Goal: Obtain resource: Download file/media

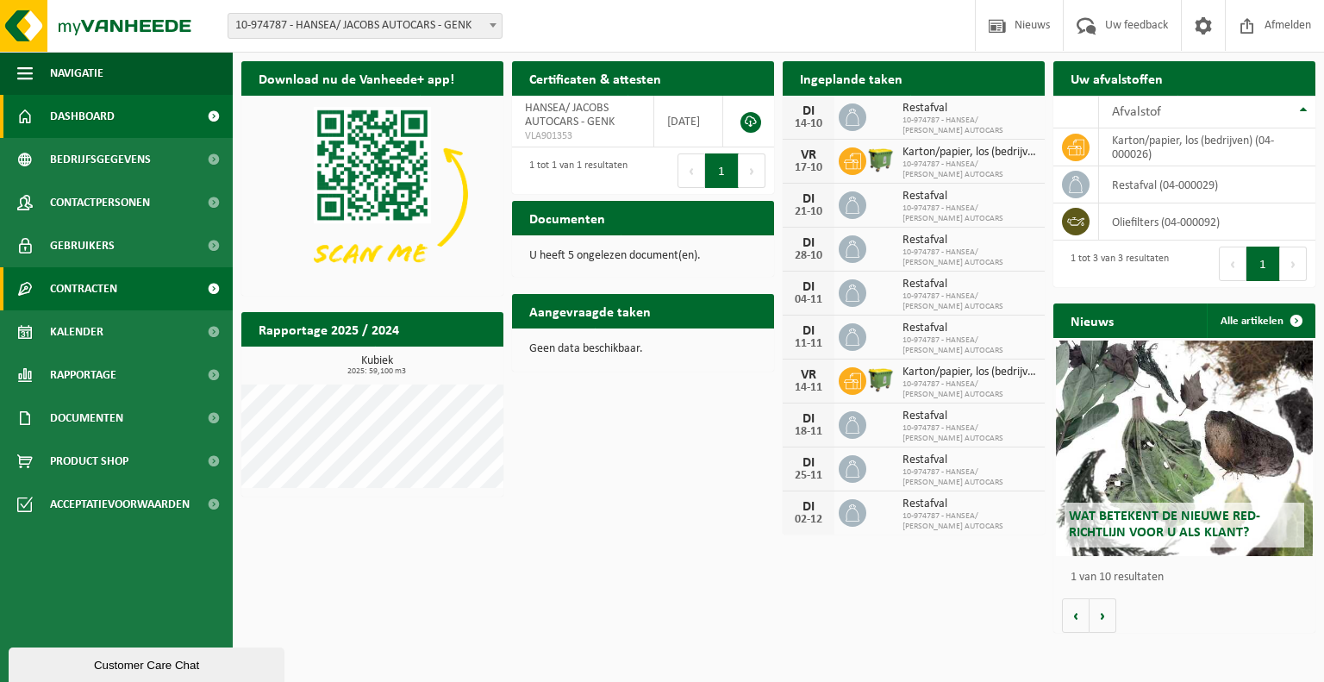
click at [115, 285] on span "Contracten" at bounding box center [83, 288] width 67 height 43
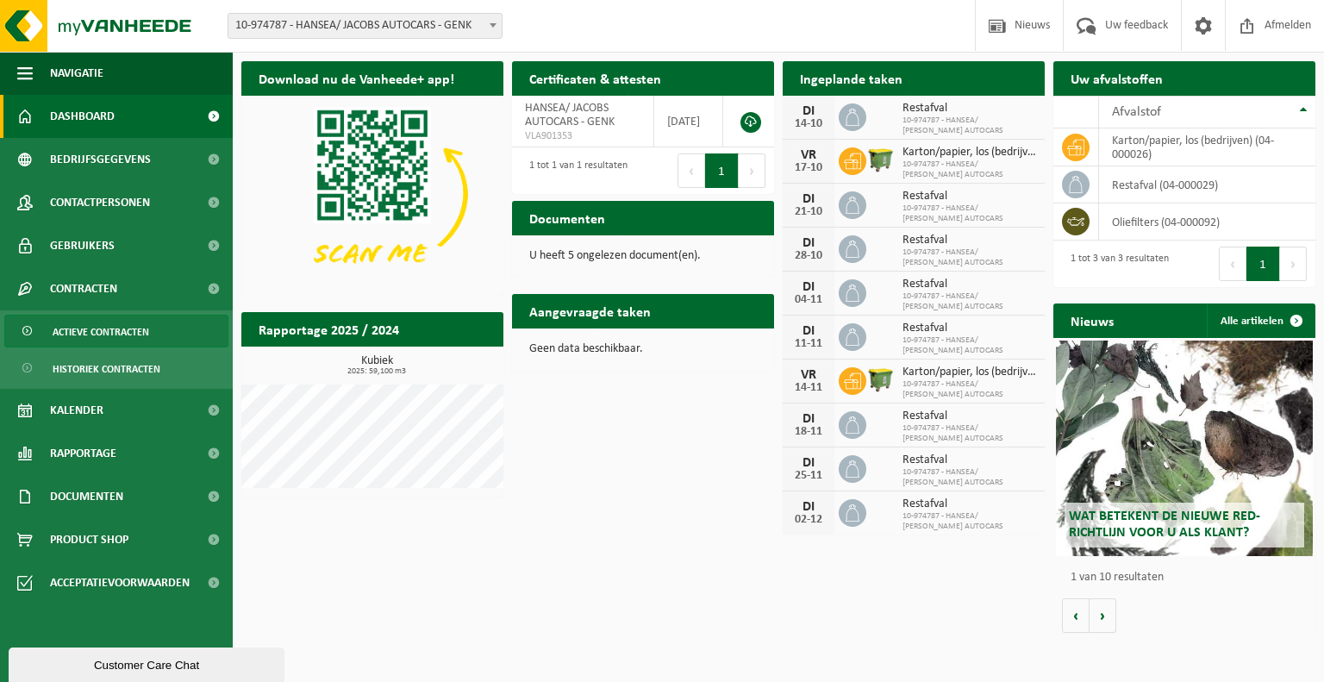
click at [98, 342] on span "Actieve contracten" at bounding box center [101, 331] width 97 height 33
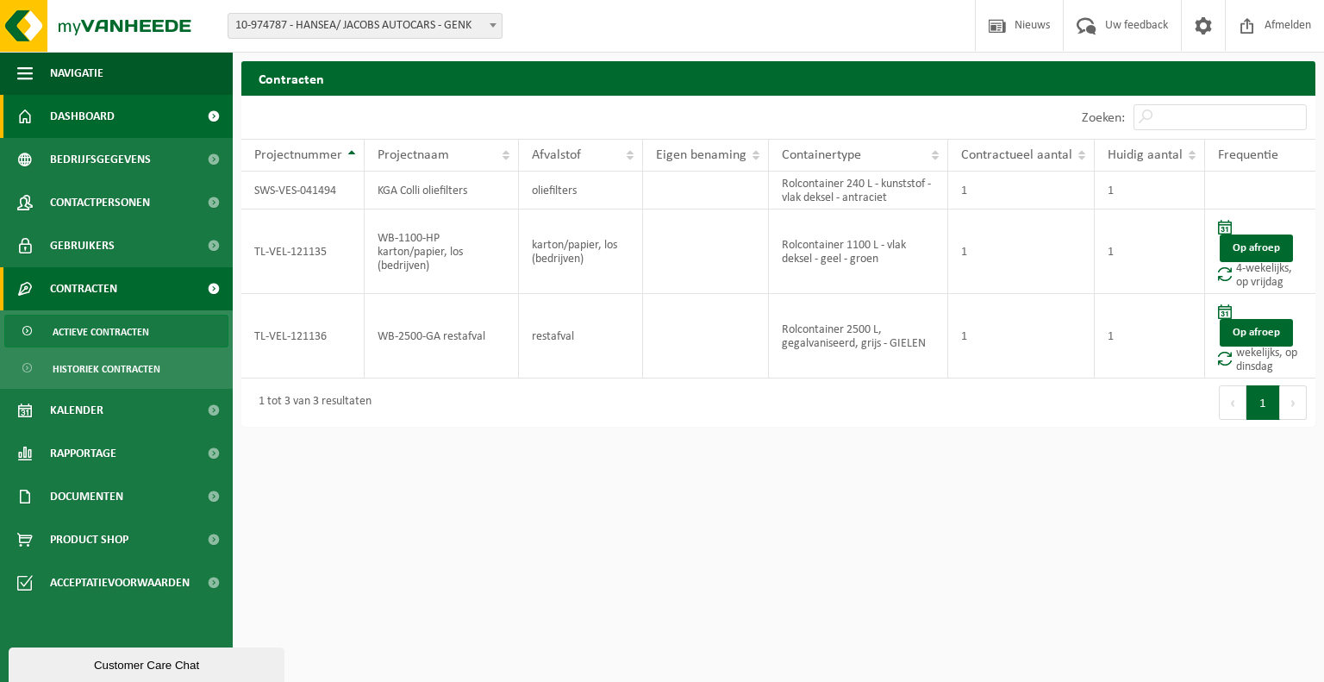
click at [79, 115] on span "Dashboard" at bounding box center [82, 116] width 65 height 43
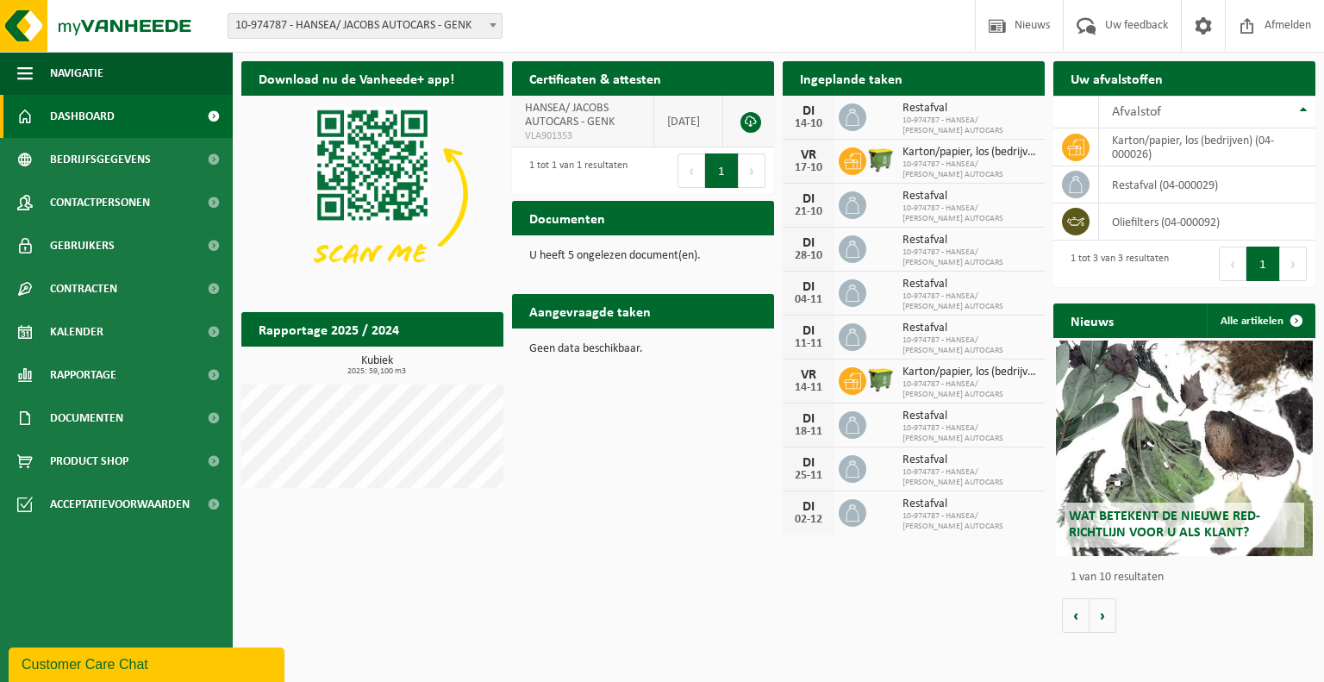
click at [746, 119] on link at bounding box center [750, 122] width 21 height 21
